Goal: Transaction & Acquisition: Download file/media

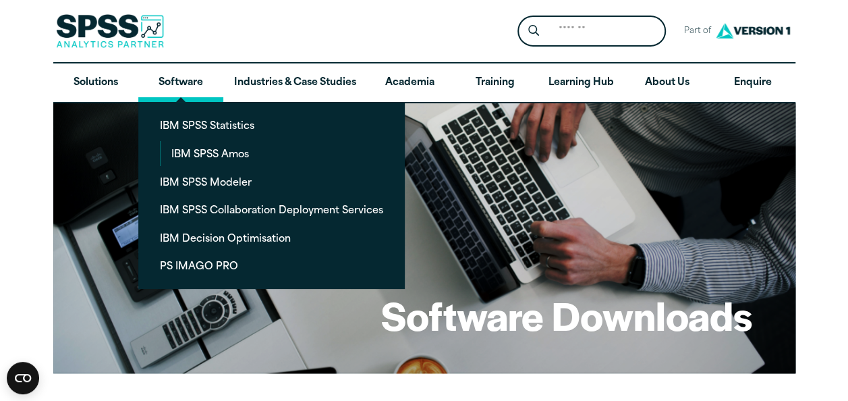
click at [174, 85] on link "Software" at bounding box center [180, 82] width 85 height 39
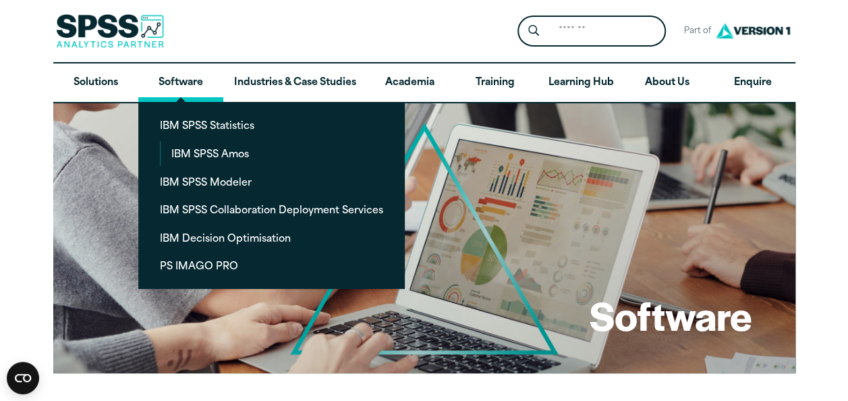
click at [187, 85] on link "Software" at bounding box center [180, 82] width 85 height 39
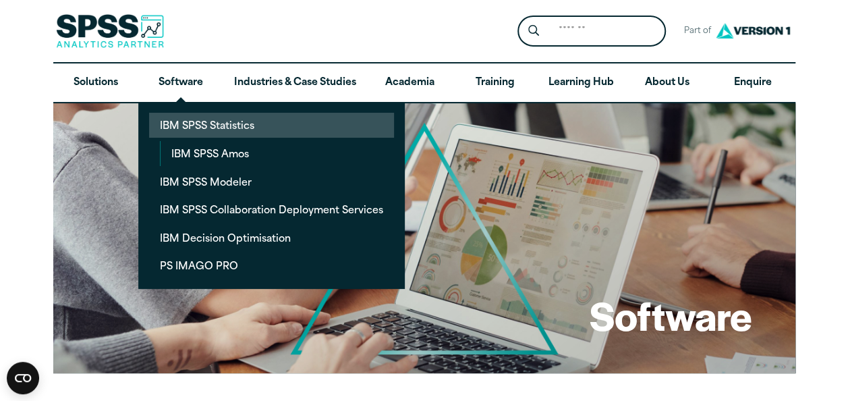
click at [186, 126] on link "IBM SPSS Statistics" at bounding box center [271, 125] width 245 height 25
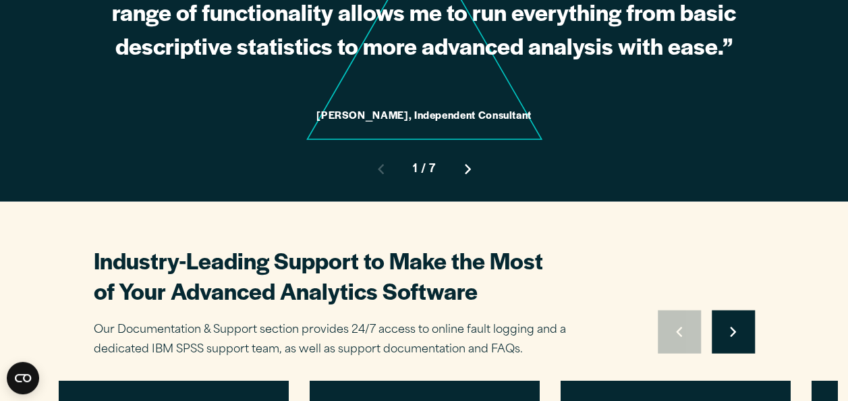
scroll to position [3831, 0]
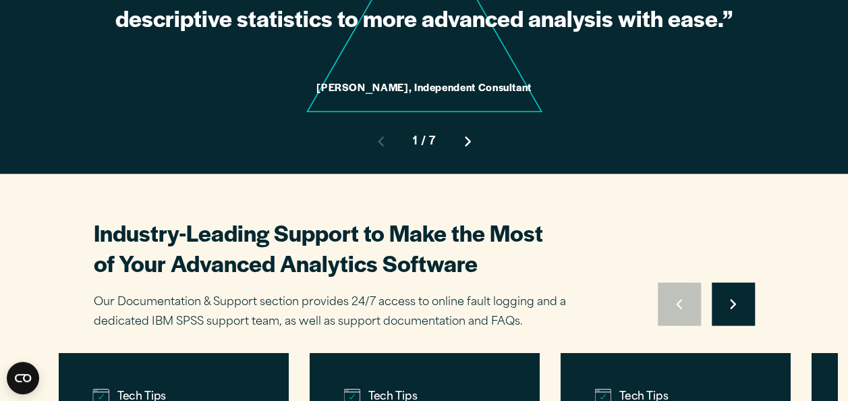
click at [749, 290] on button "Move to next slide" at bounding box center [733, 304] width 43 height 43
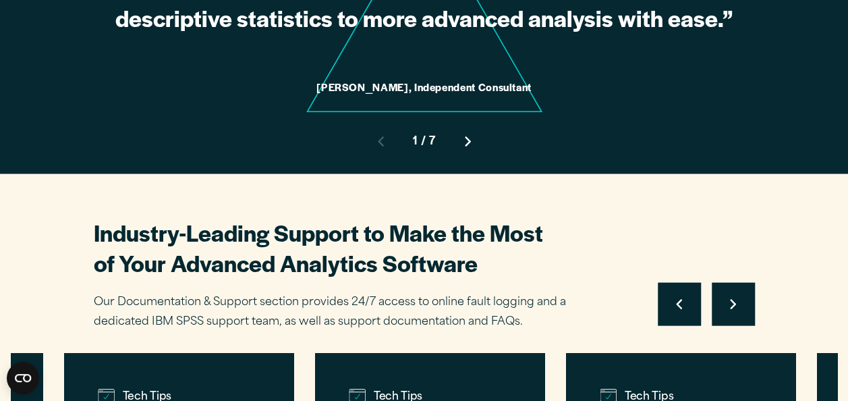
click at [747, 291] on button "Move to next slide" at bounding box center [733, 304] width 43 height 43
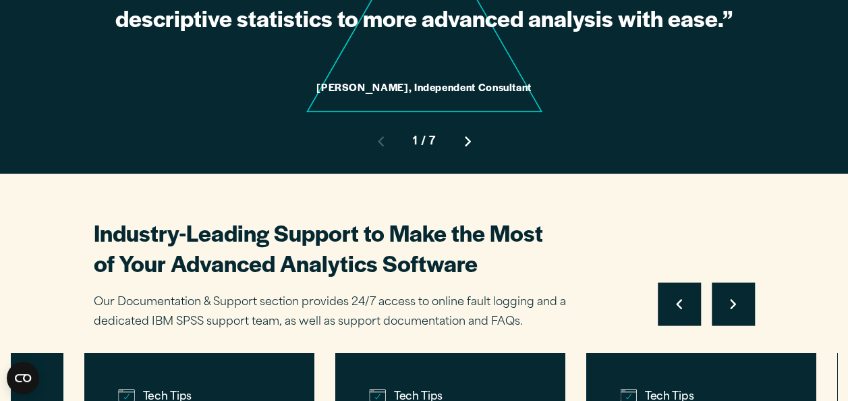
click at [747, 291] on button "Move to next slide" at bounding box center [733, 304] width 43 height 43
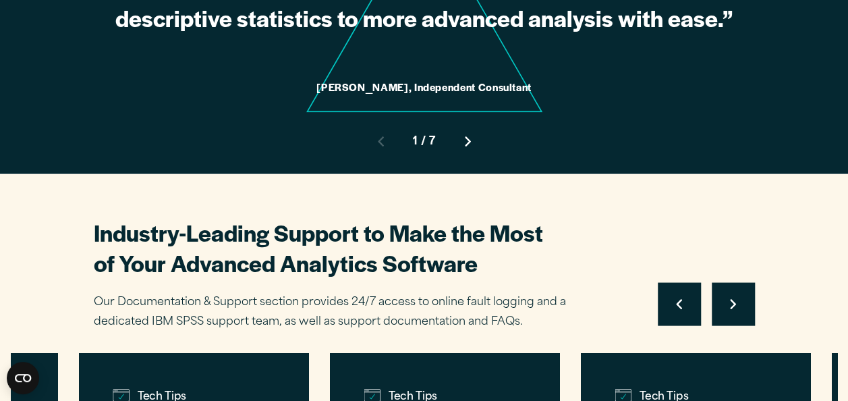
click at [747, 291] on button "Move to next slide" at bounding box center [733, 304] width 43 height 43
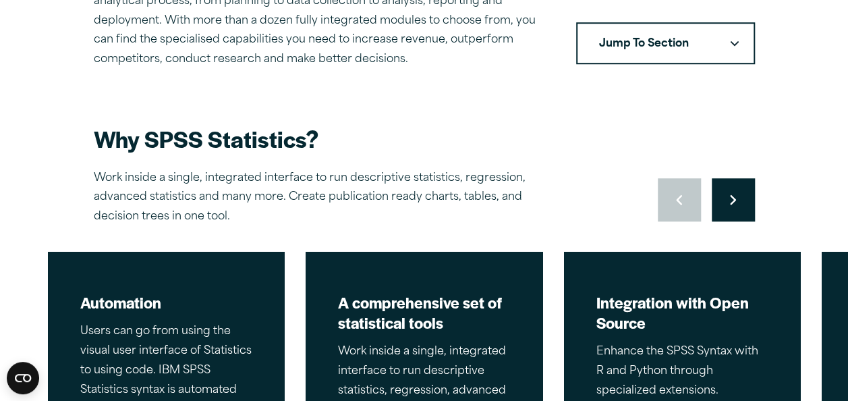
scroll to position [537, 0]
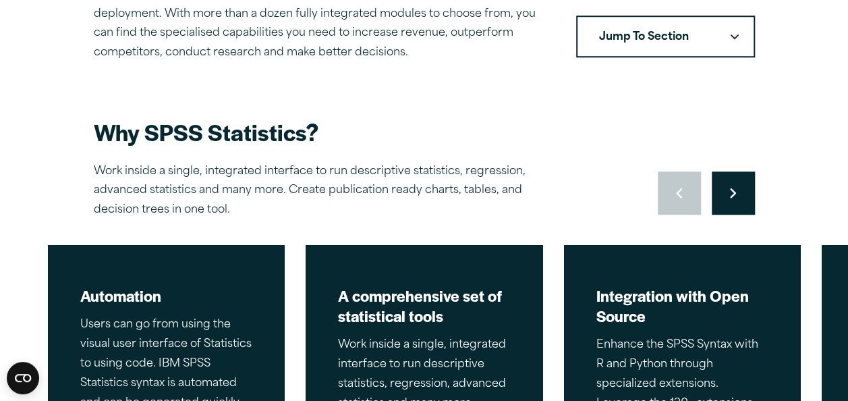
click at [730, 203] on button "Move to next slide" at bounding box center [733, 192] width 43 height 43
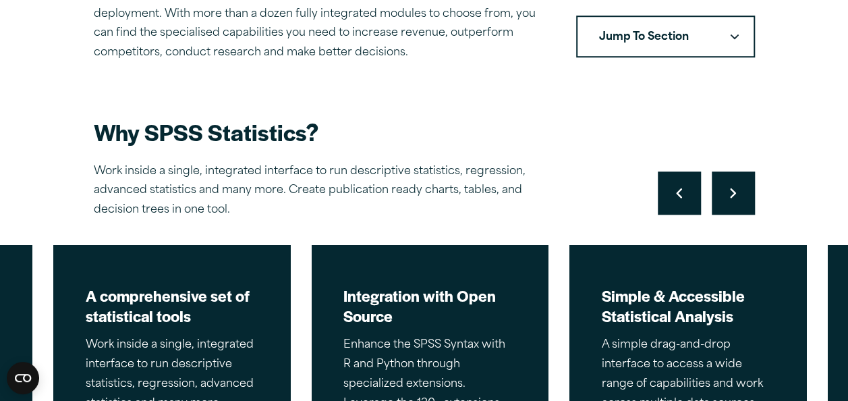
click at [730, 202] on button "Move to next slide" at bounding box center [733, 192] width 43 height 43
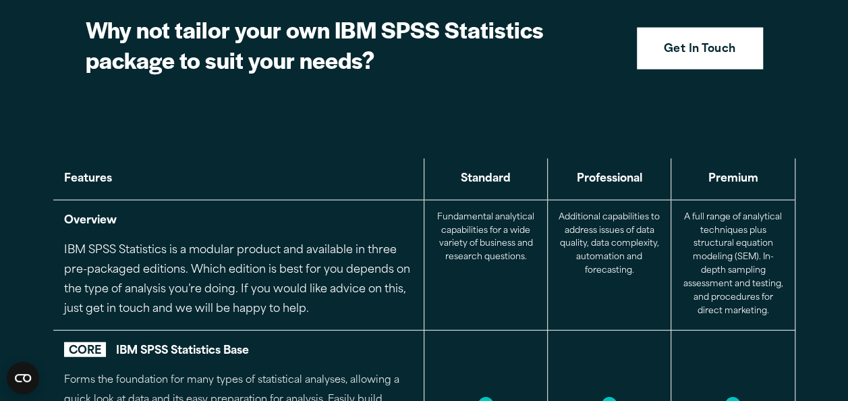
scroll to position [1472, 0]
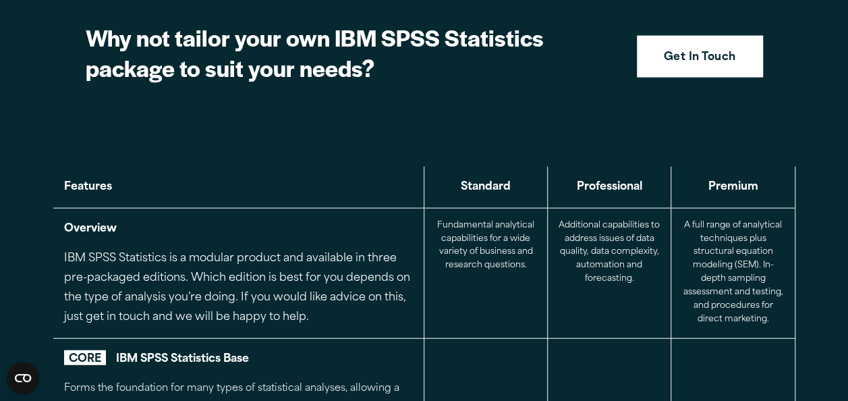
click at [88, 354] on span "CORE" at bounding box center [85, 357] width 42 height 15
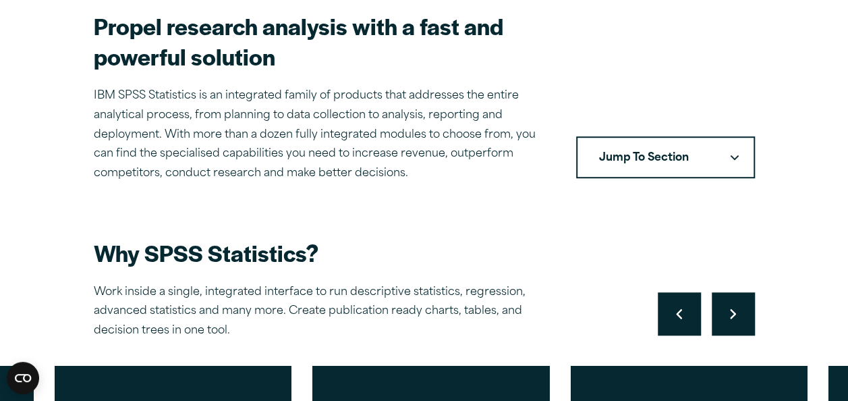
scroll to position [418, 0]
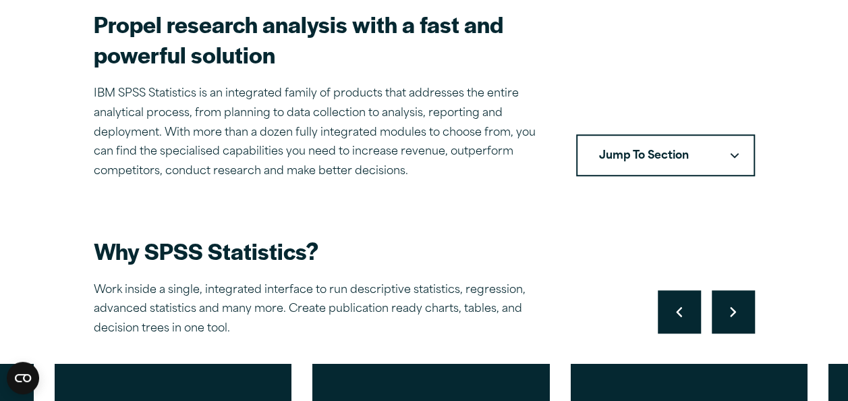
click at [687, 155] on button "Jump To Section" at bounding box center [665, 155] width 179 height 42
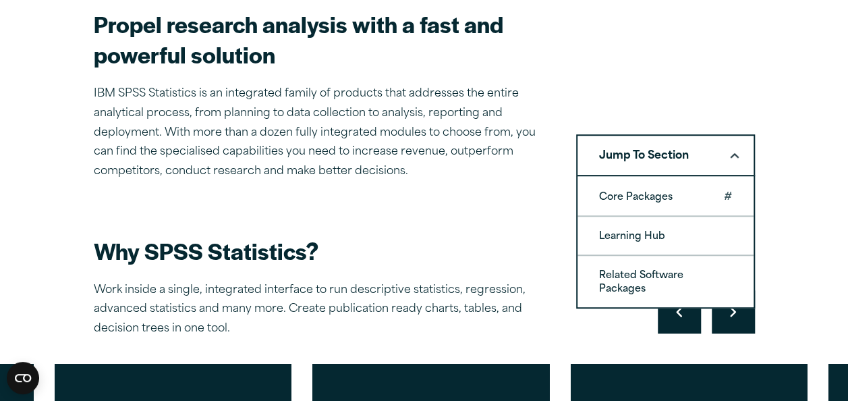
click at [640, 202] on link "Core Packages" at bounding box center [665, 196] width 176 height 38
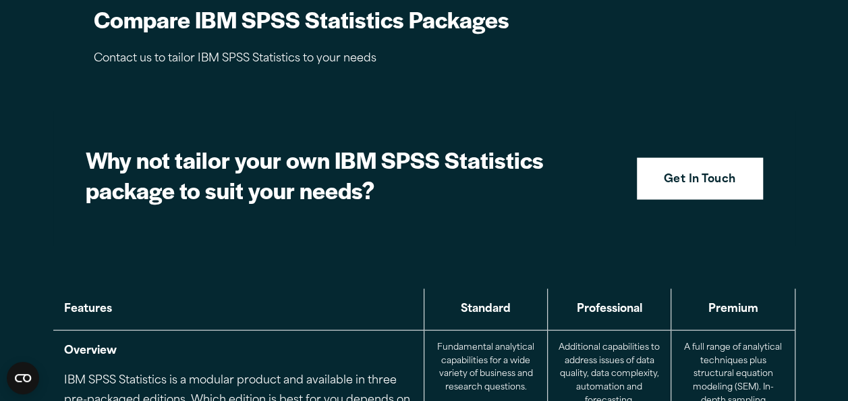
scroll to position [1354, 0]
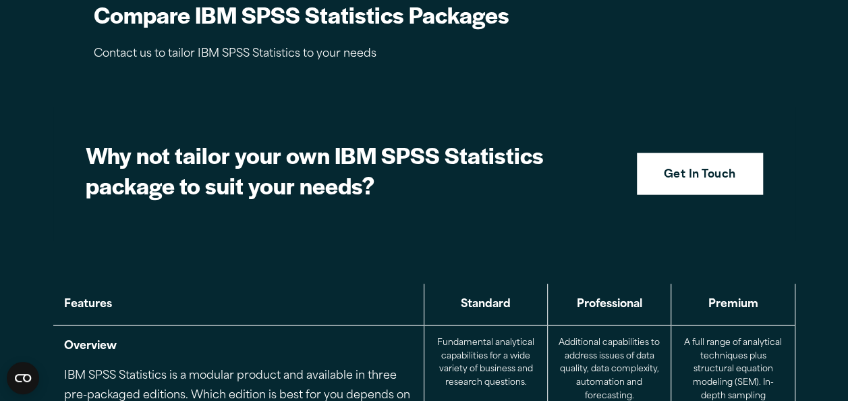
click at [489, 303] on th "Standard" at bounding box center [485, 304] width 123 height 41
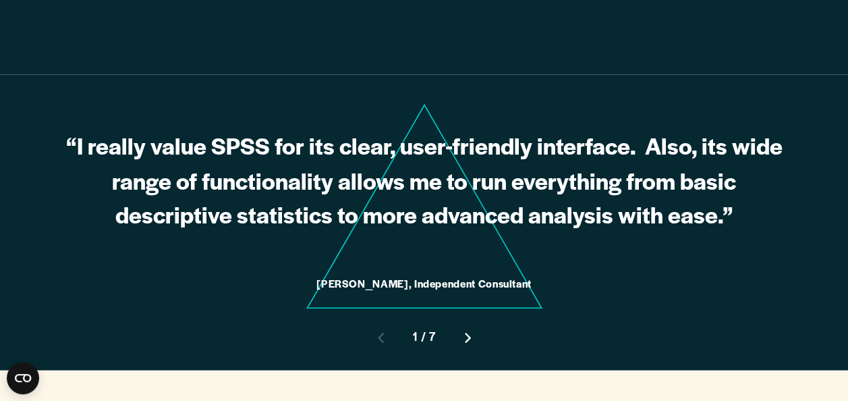
scroll to position [3636, 0]
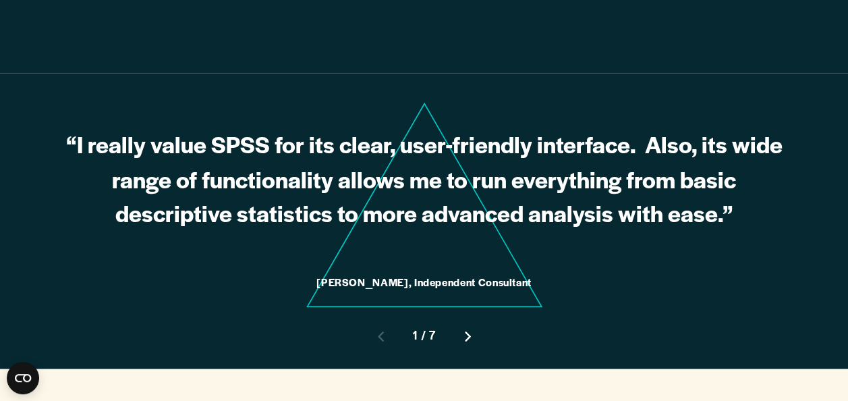
click at [468, 318] on button "Move to next slide" at bounding box center [467, 335] width 43 height 43
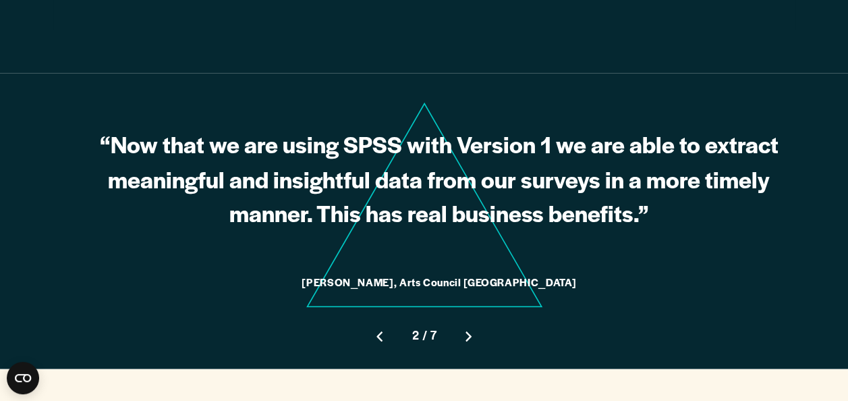
click at [468, 318] on button "Move to next slide" at bounding box center [468, 335] width 43 height 43
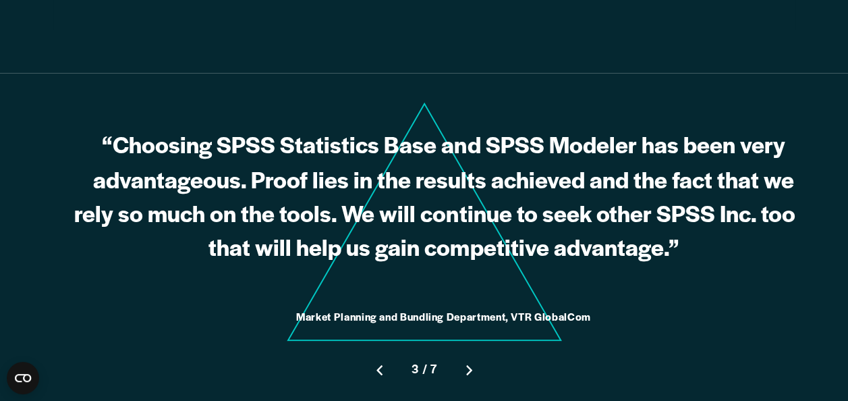
click at [468, 326] on div "Move to previous slide 3 / 7 Move to next slide" at bounding box center [424, 364] width 742 height 76
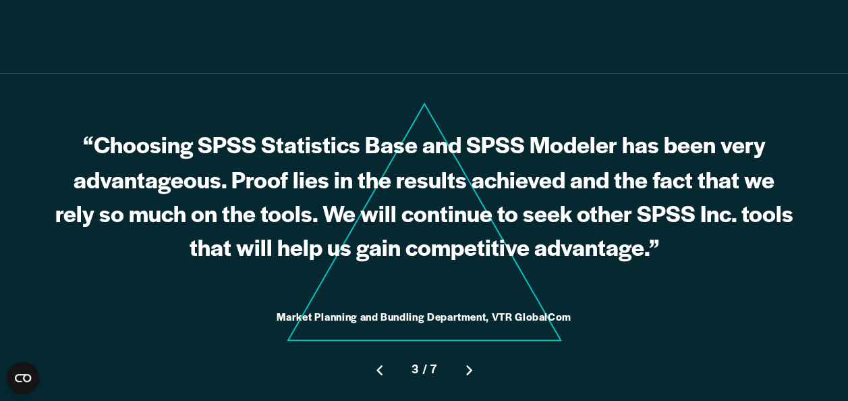
click at [471, 365] on icon "Right pointing chevron" at bounding box center [469, 370] width 6 height 10
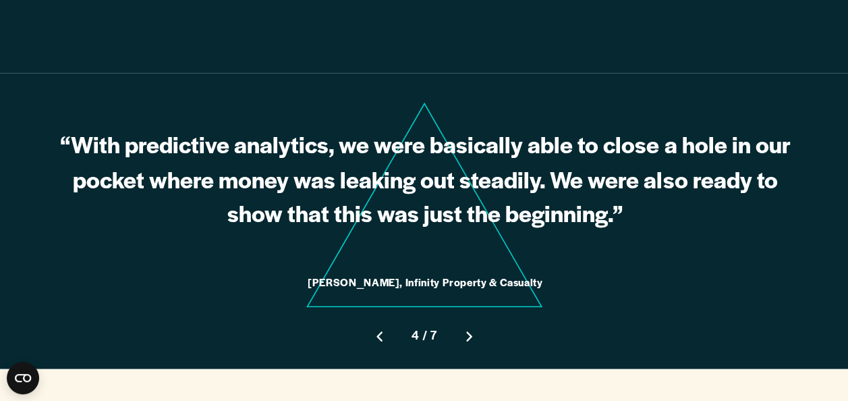
click at [472, 314] on button "Move to next slide" at bounding box center [468, 335] width 43 height 43
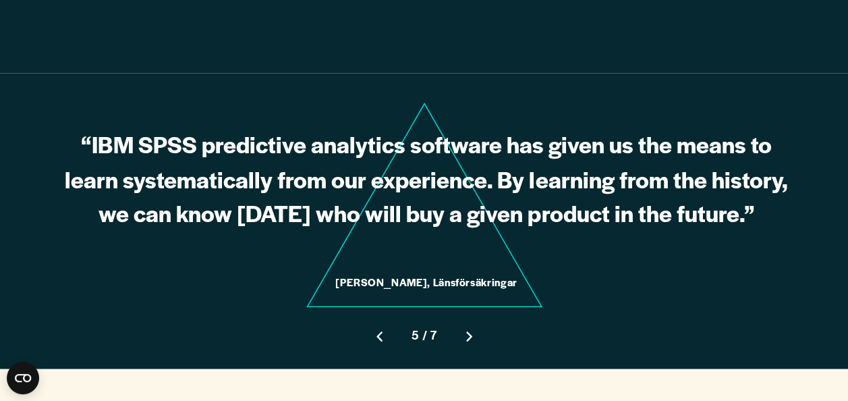
click at [472, 314] on button "Move to next slide" at bounding box center [468, 335] width 43 height 43
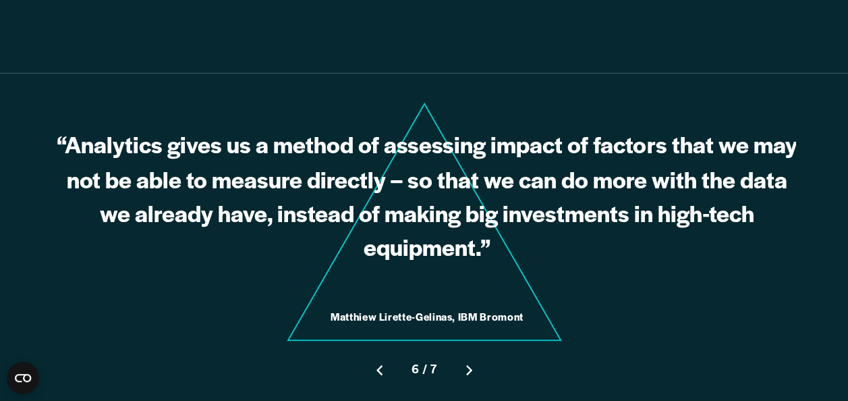
click at [472, 314] on icon "Decorative Version1 brand triangle" at bounding box center [424, 221] width 742 height 239
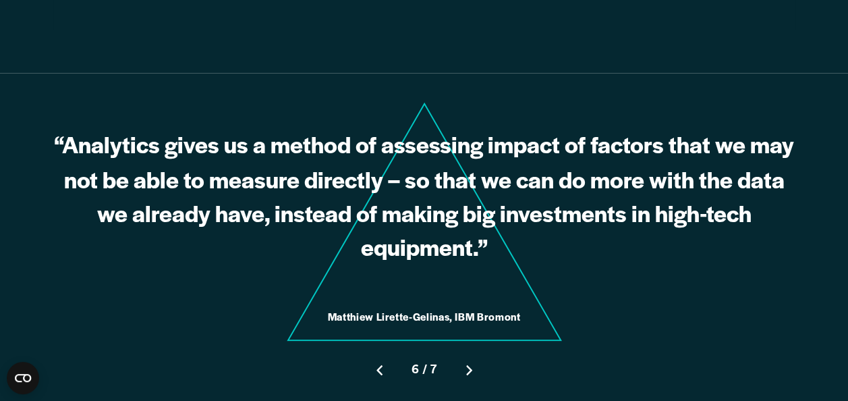
click at [471, 364] on icon "Right pointing chevron" at bounding box center [469, 369] width 6 height 11
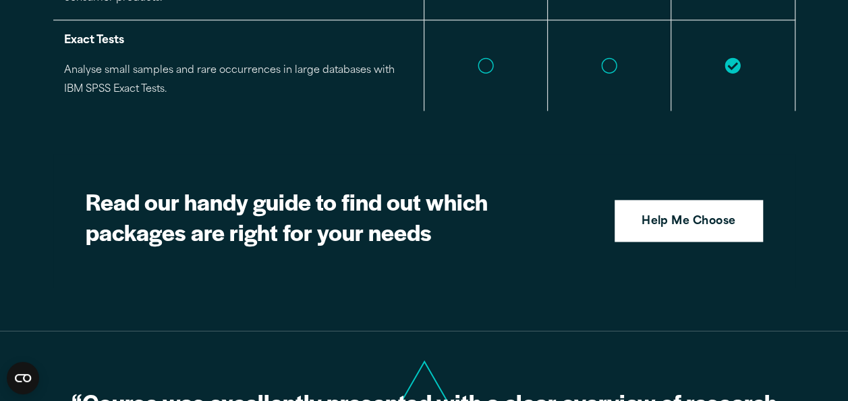
scroll to position [3379, 0]
click at [642, 213] on strong "Help Me Choose" at bounding box center [688, 222] width 94 height 18
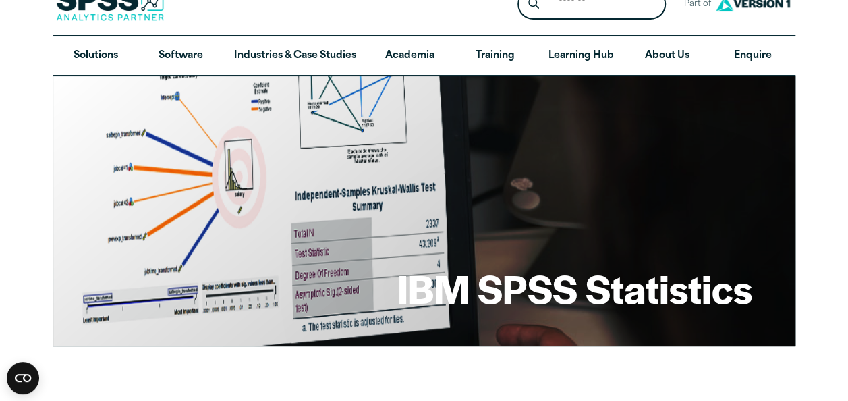
scroll to position [0, 0]
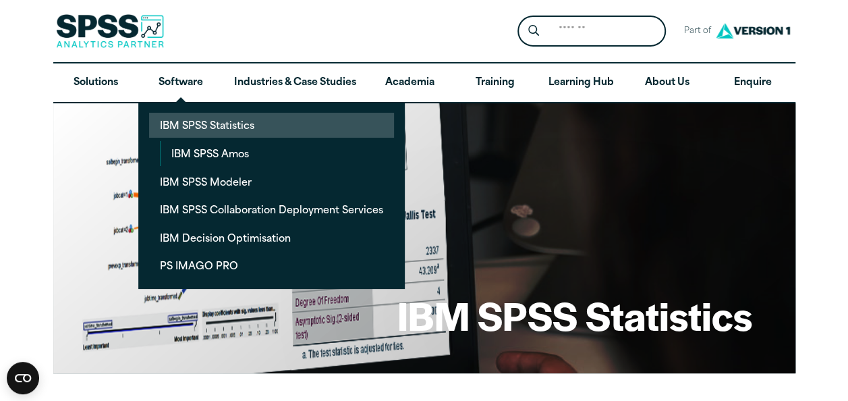
click at [216, 120] on link "IBM SPSS Statistics" at bounding box center [271, 125] width 245 height 25
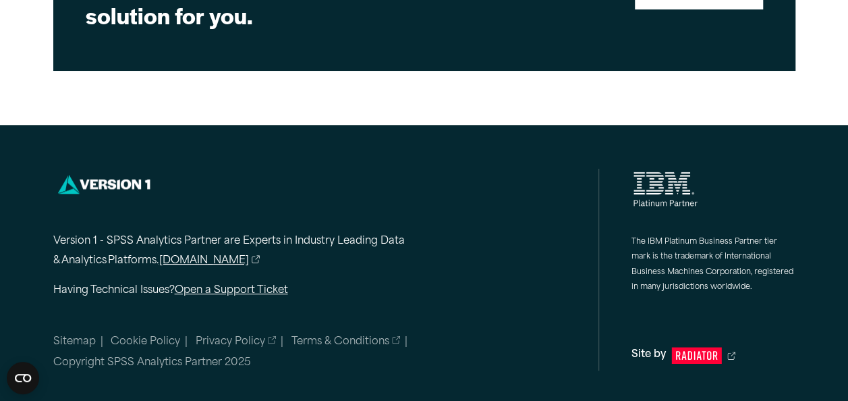
scroll to position [3554, 0]
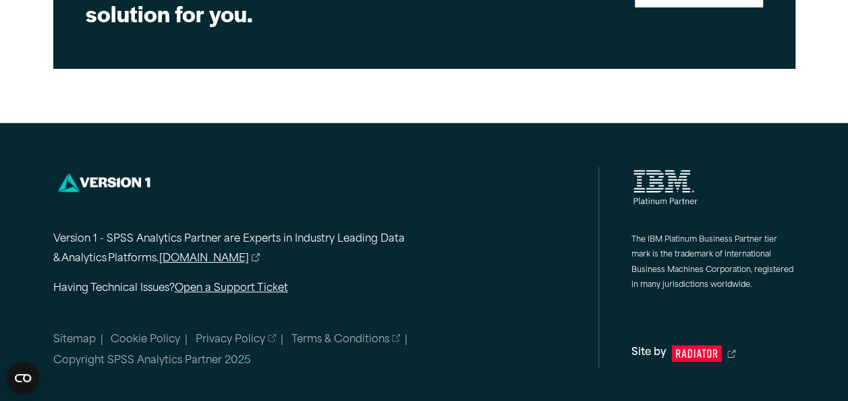
click at [182, 260] on link "[DOMAIN_NAME]" at bounding box center [209, 260] width 101 height 20
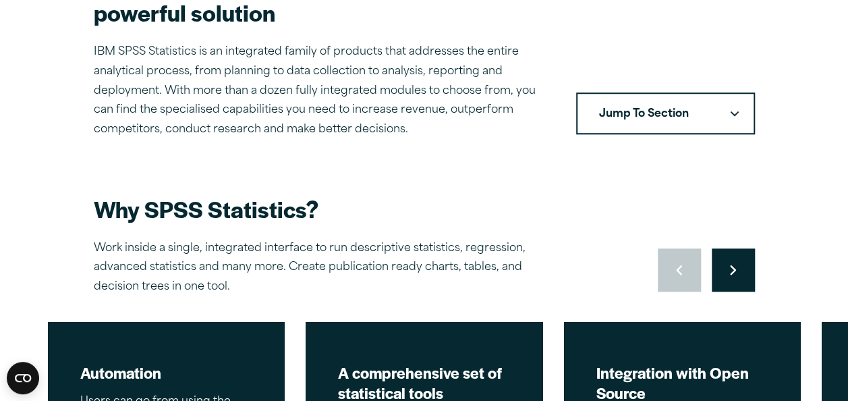
scroll to position [482, 0]
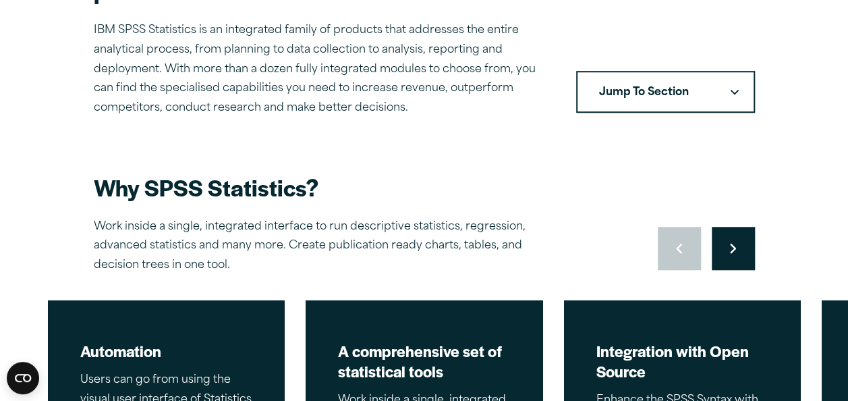
click at [744, 243] on button "Move to next slide" at bounding box center [733, 248] width 43 height 43
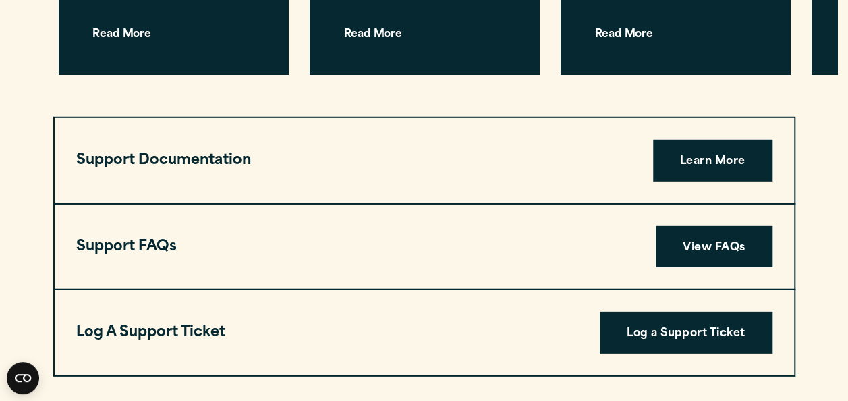
scroll to position [4421, 0]
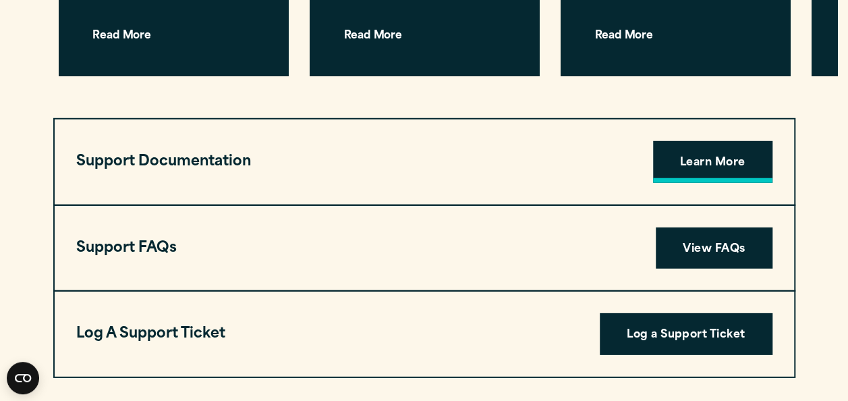
click at [678, 155] on link "Learn More" at bounding box center [712, 162] width 119 height 42
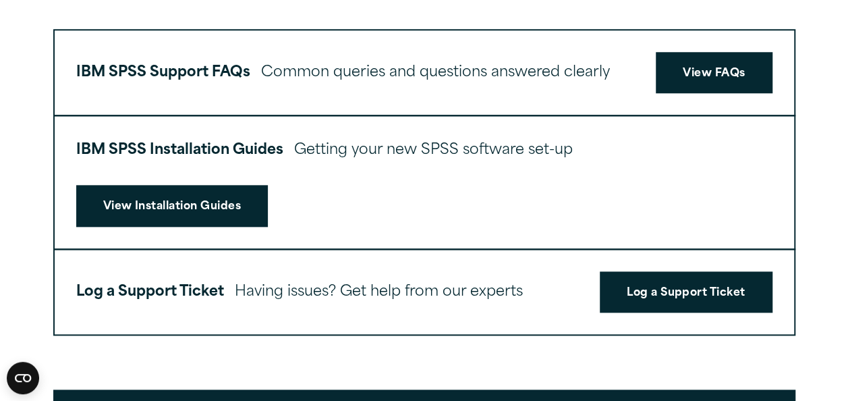
scroll to position [664, 0]
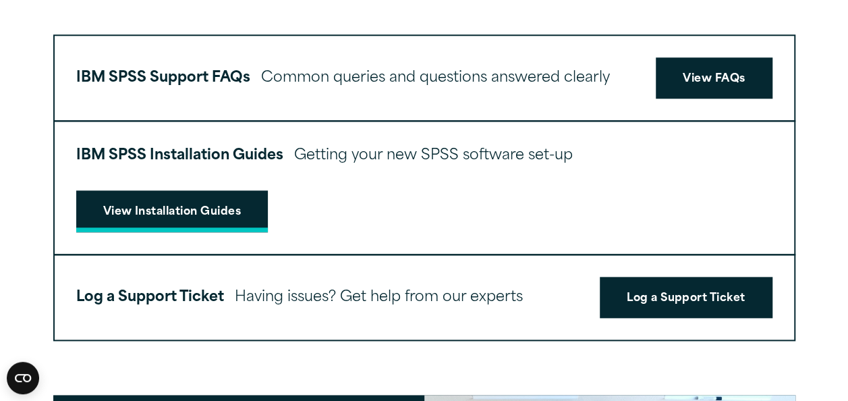
click at [212, 215] on link "View Installation Guides" at bounding box center [172, 211] width 192 height 42
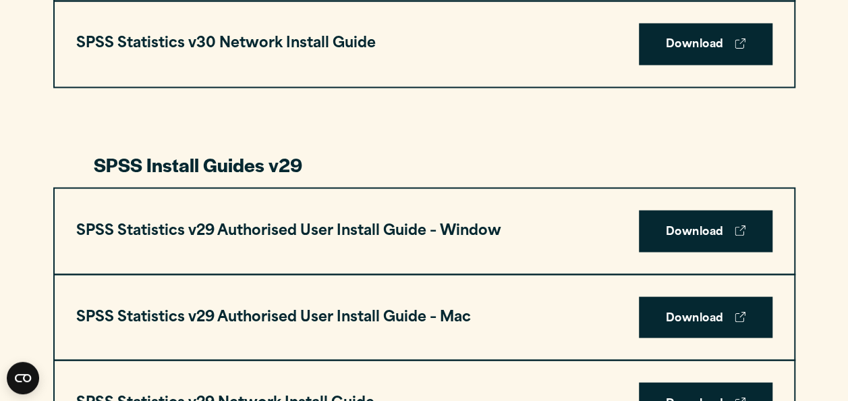
scroll to position [1213, 0]
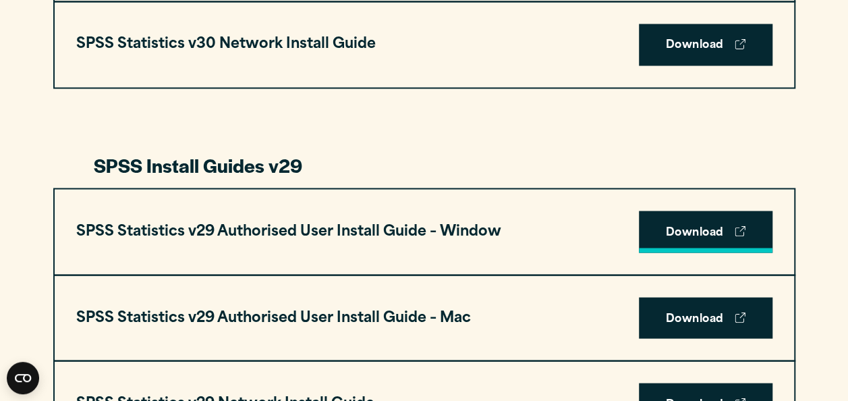
click at [695, 232] on link "Download" at bounding box center [706, 231] width 134 height 42
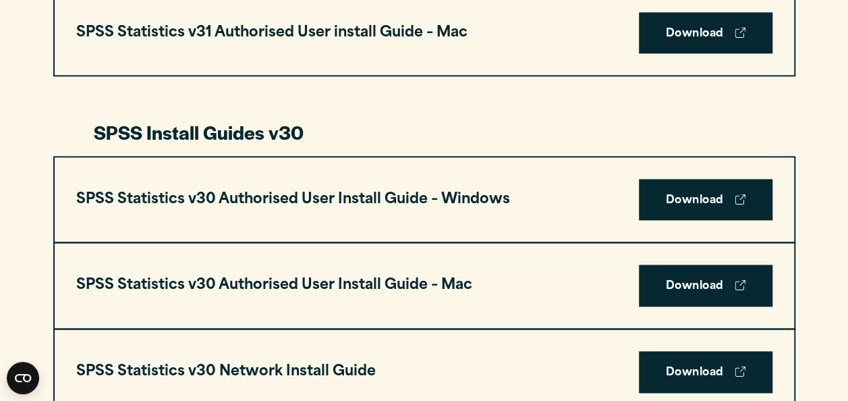
scroll to position [862, 0]
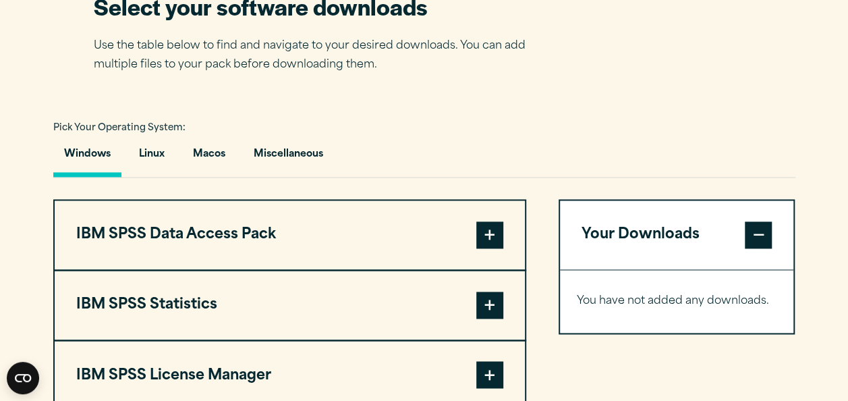
scroll to position [897, 0]
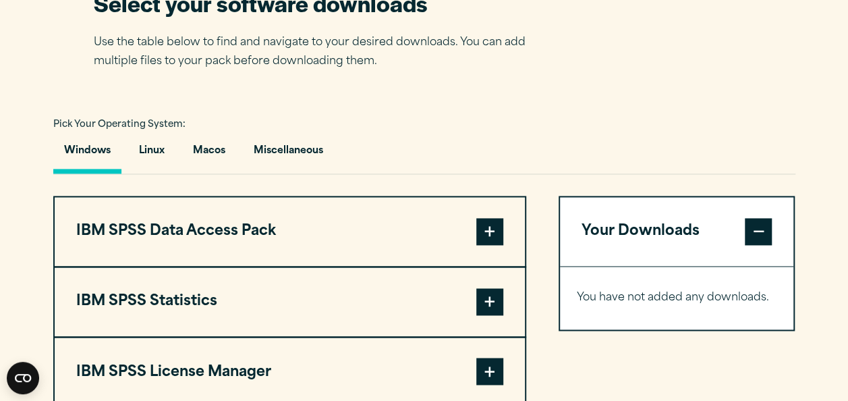
click at [491, 303] on span at bounding box center [489, 301] width 27 height 27
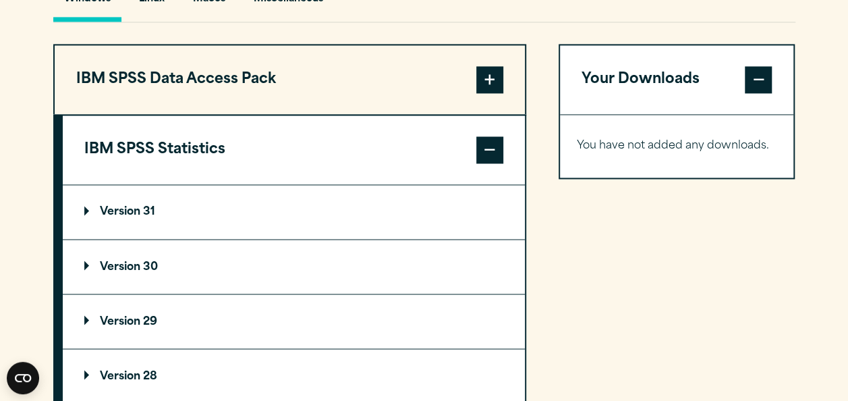
scroll to position [1049, 0]
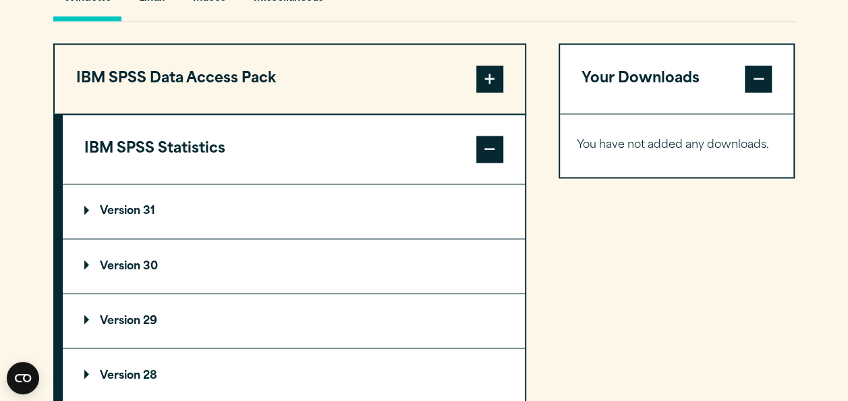
click at [155, 320] on p "Version 29" at bounding box center [120, 320] width 73 height 11
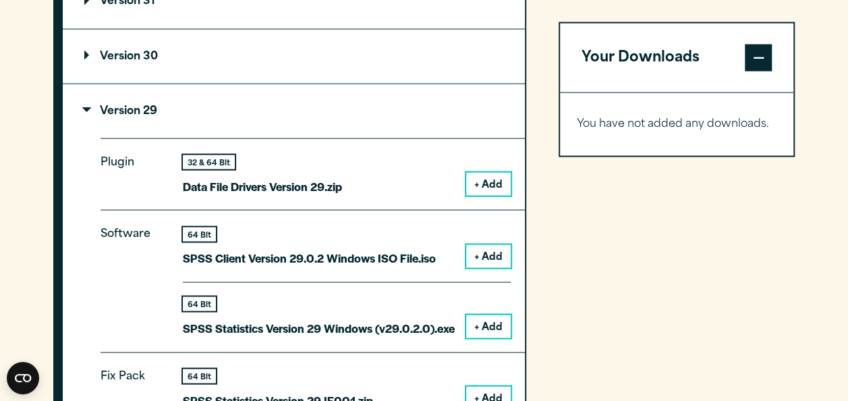
scroll to position [1253, 0]
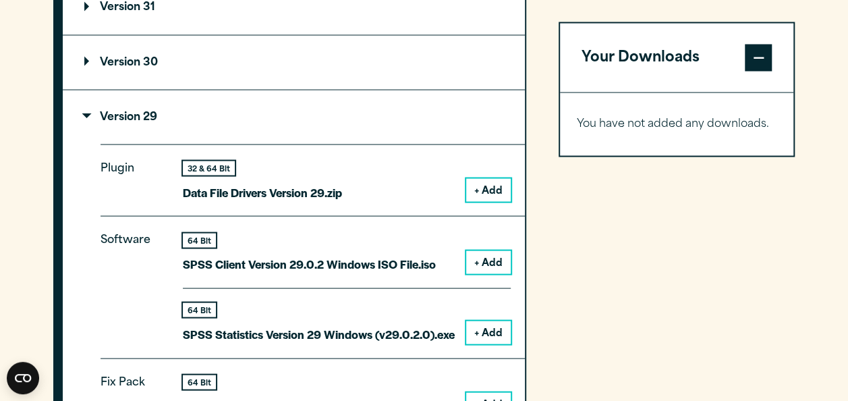
click at [485, 188] on button "+ Add" at bounding box center [488, 189] width 45 height 23
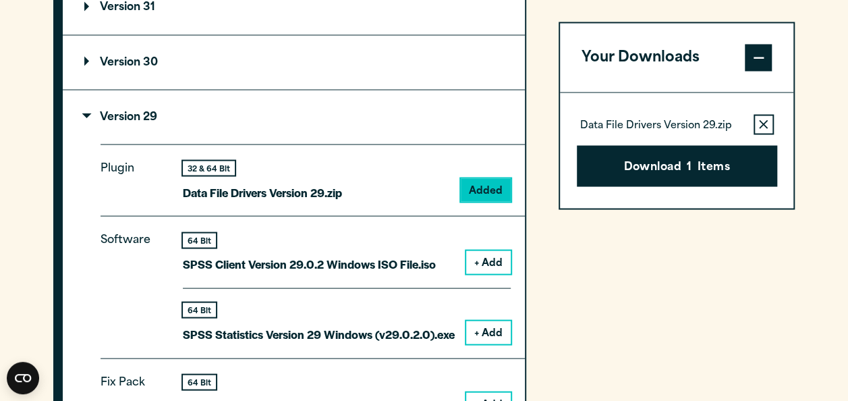
click at [769, 120] on button "Remove this item from your software download list" at bounding box center [763, 124] width 20 height 20
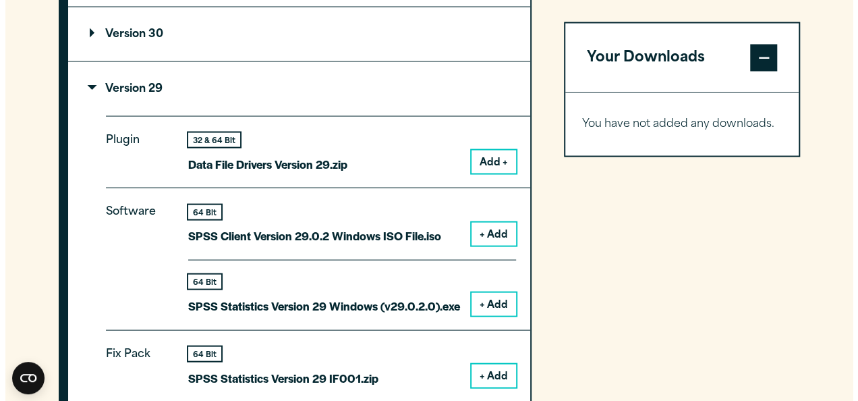
scroll to position [1280, 0]
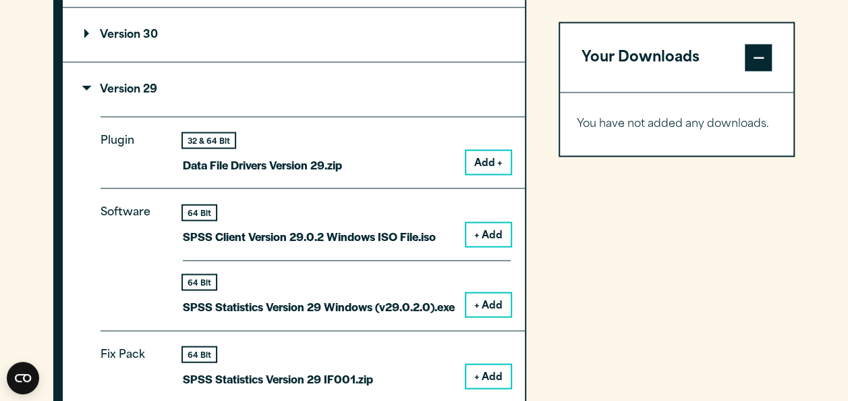
click at [489, 302] on button "+ Add" at bounding box center [488, 304] width 45 height 23
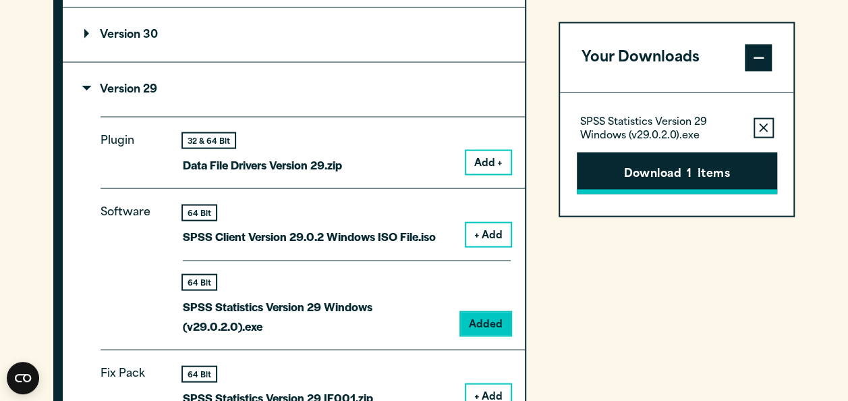
click at [626, 174] on button "Download 1 Items" at bounding box center [677, 173] width 200 height 42
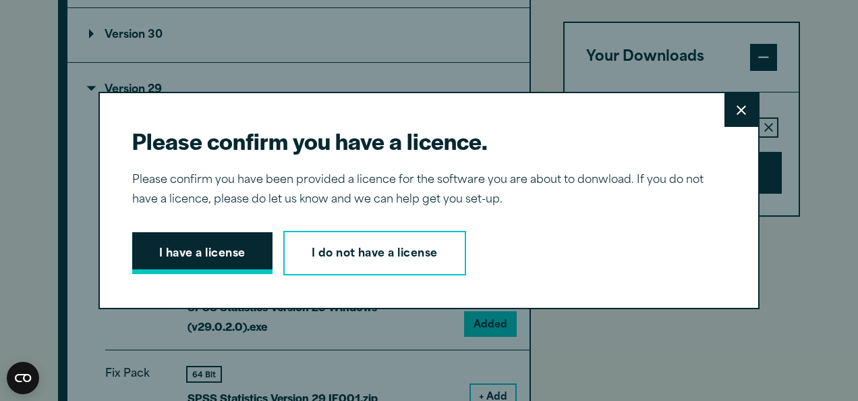
click at [190, 261] on button "I have a license" at bounding box center [202, 253] width 140 height 42
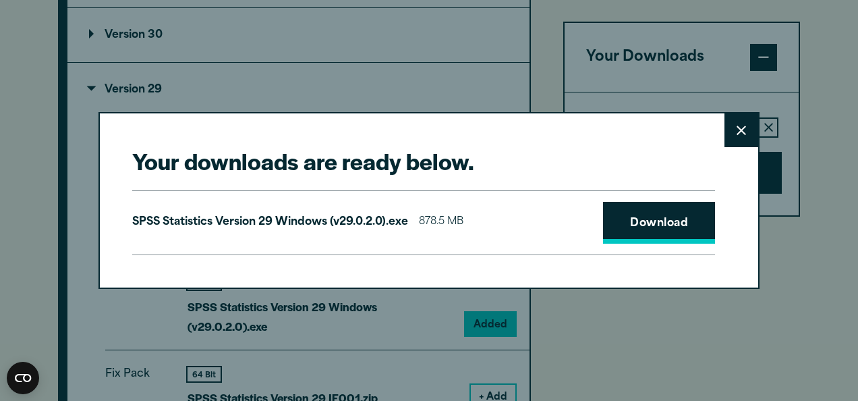
click at [639, 229] on link "Download" at bounding box center [659, 223] width 112 height 42
